Goal: Information Seeking & Learning: Learn about a topic

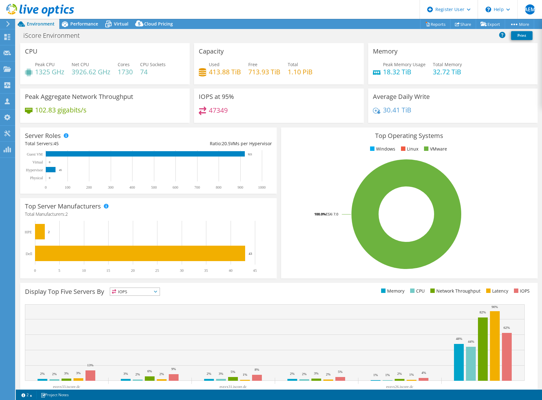
select select "USD"
click at [94, 22] on span "Performance" at bounding box center [84, 24] width 28 height 6
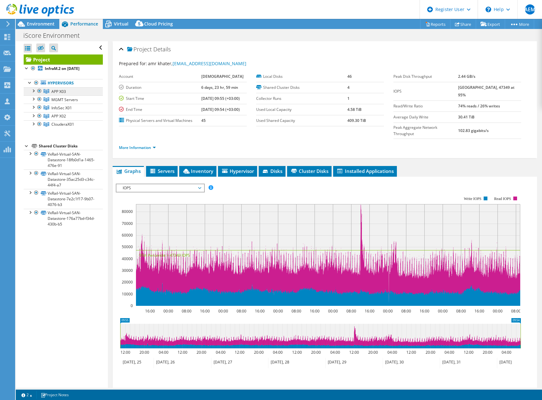
click at [67, 90] on link "APP X03" at bounding box center [63, 91] width 79 height 8
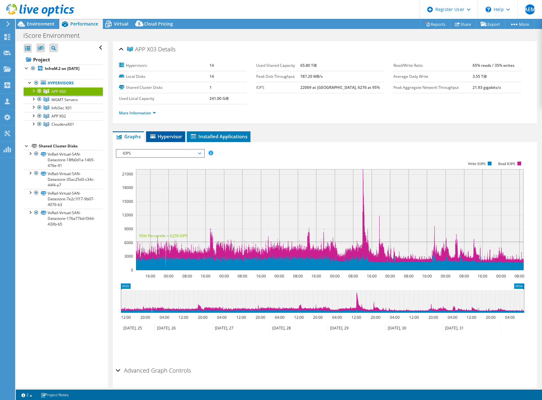
click at [165, 137] on span "Hypervisor" at bounding box center [165, 136] width 33 height 6
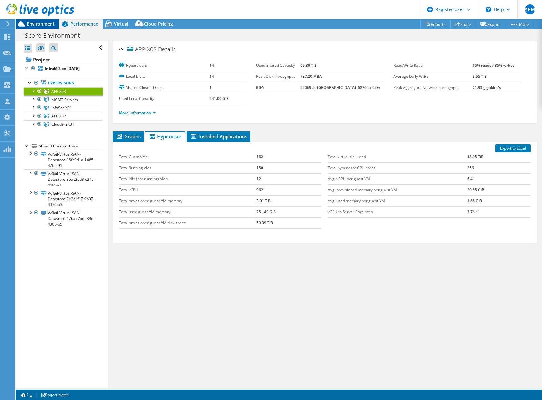
click at [47, 23] on span "Environment" at bounding box center [41, 24] width 28 height 6
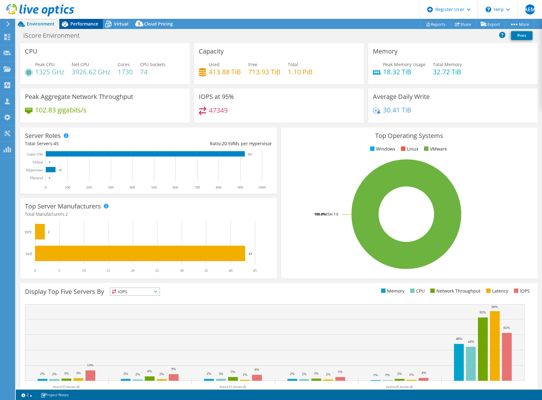
click at [79, 26] on span "Performance" at bounding box center [84, 24] width 28 height 6
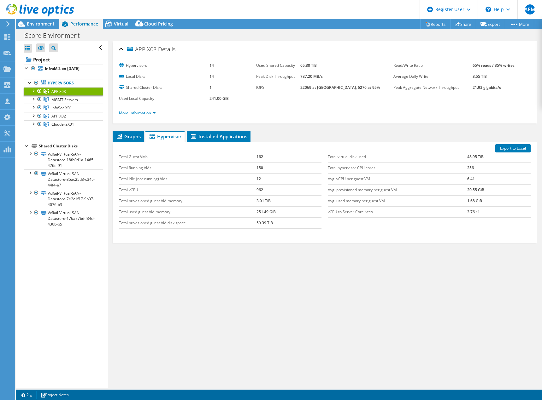
click at [40, 20] on div at bounding box center [37, 10] width 74 height 21
click at [40, 24] on span "Environment" at bounding box center [41, 24] width 28 height 6
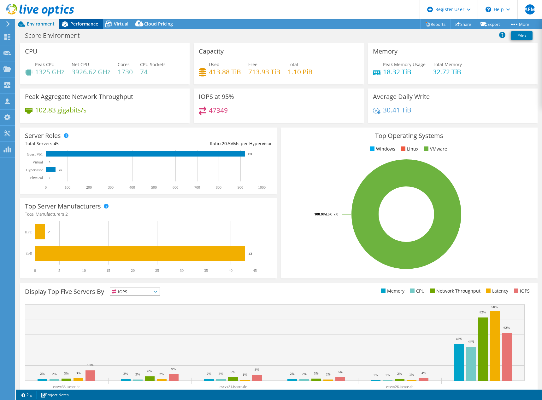
click at [76, 24] on span "Performance" at bounding box center [84, 24] width 28 height 6
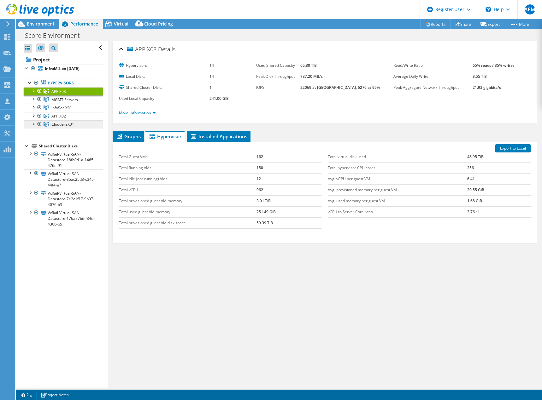
click at [65, 125] on span "ClouderaX01" at bounding box center [62, 124] width 23 height 5
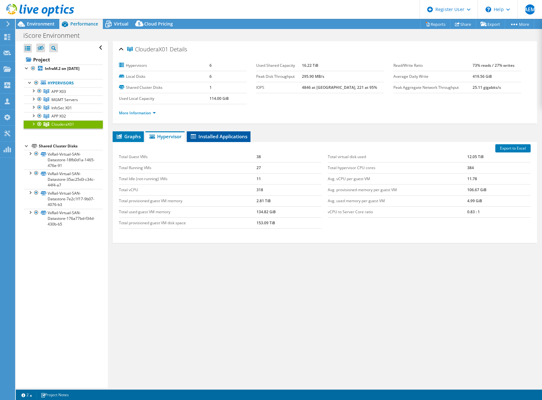
click at [233, 133] on li "Installed Applications" at bounding box center [219, 136] width 64 height 11
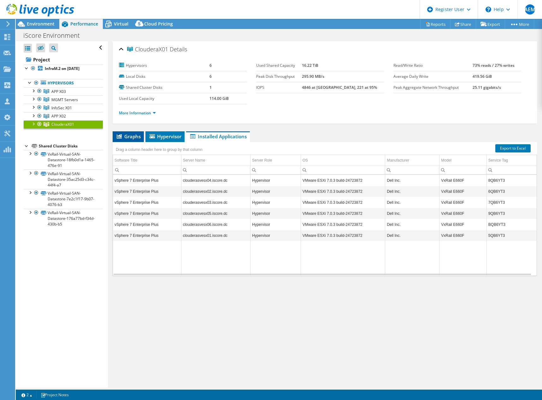
click at [134, 134] on span "Graphs" at bounding box center [128, 136] width 25 height 6
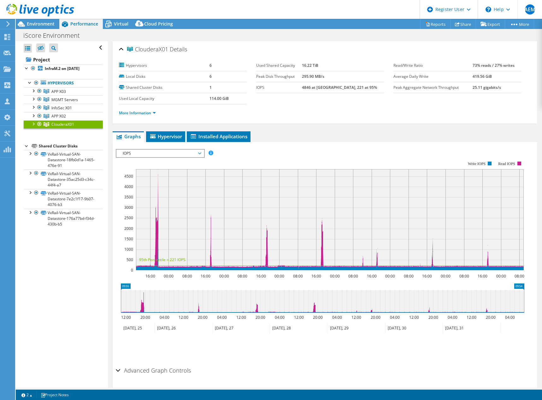
click at [194, 155] on span "IOPS" at bounding box center [160, 154] width 81 height 8
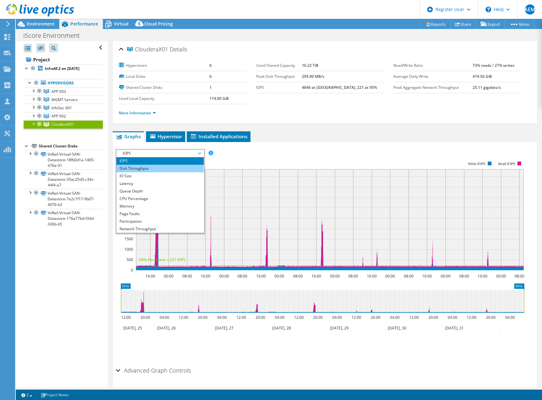
click at [183, 167] on li "Disk Throughput" at bounding box center [159, 169] width 87 height 8
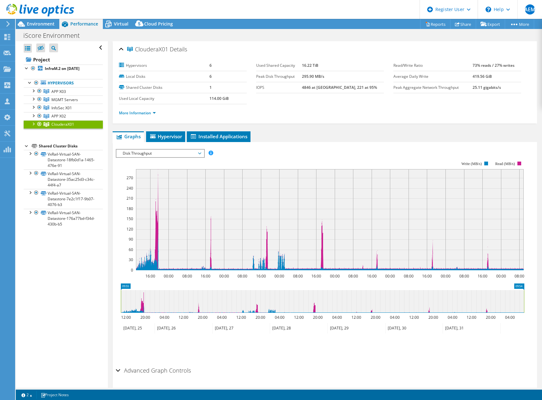
click at [185, 155] on span "Disk Throughput" at bounding box center [160, 154] width 81 height 8
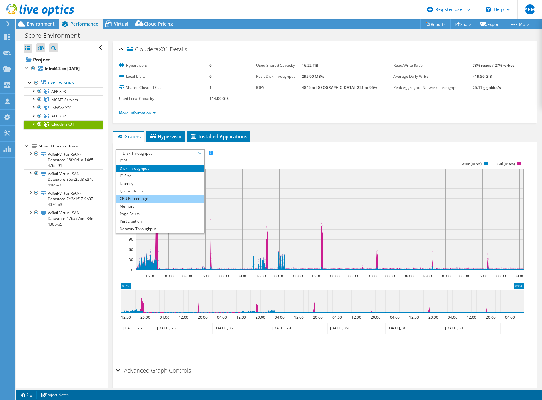
click at [169, 199] on li "CPU Percentage" at bounding box center [159, 199] width 87 height 8
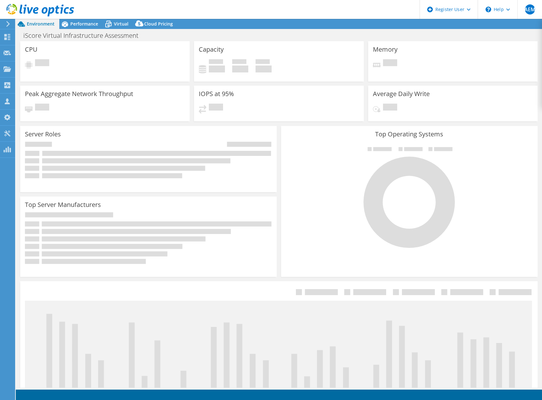
select select "USD"
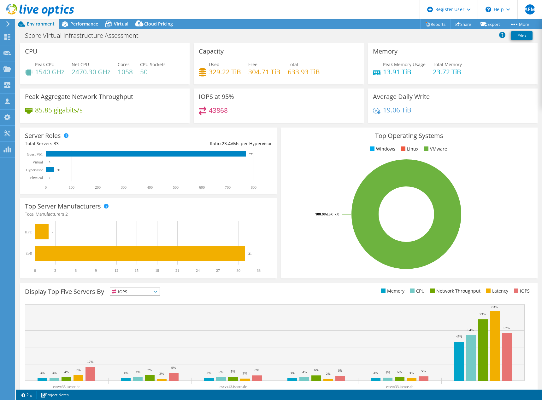
click at [528, 324] on div "esxvx35.iscore.dc esxvx31.iscore.dc esxvx43.iscore.dc esxvx38.iscore.dc esxvx33…" at bounding box center [279, 352] width 508 height 95
click at [85, 21] on span "Performance" at bounding box center [84, 24] width 28 height 6
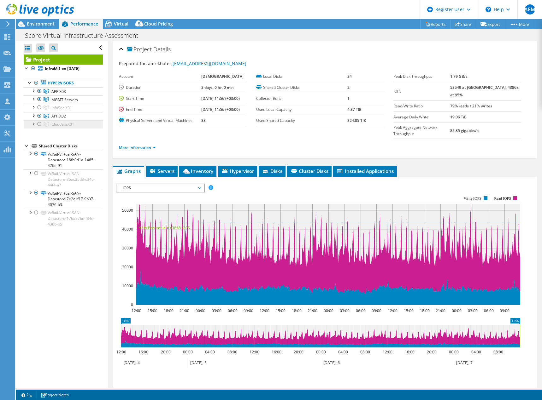
click at [59, 124] on span "ClouderaX01" at bounding box center [62, 124] width 23 height 5
